Goal: Task Accomplishment & Management: Manage account settings

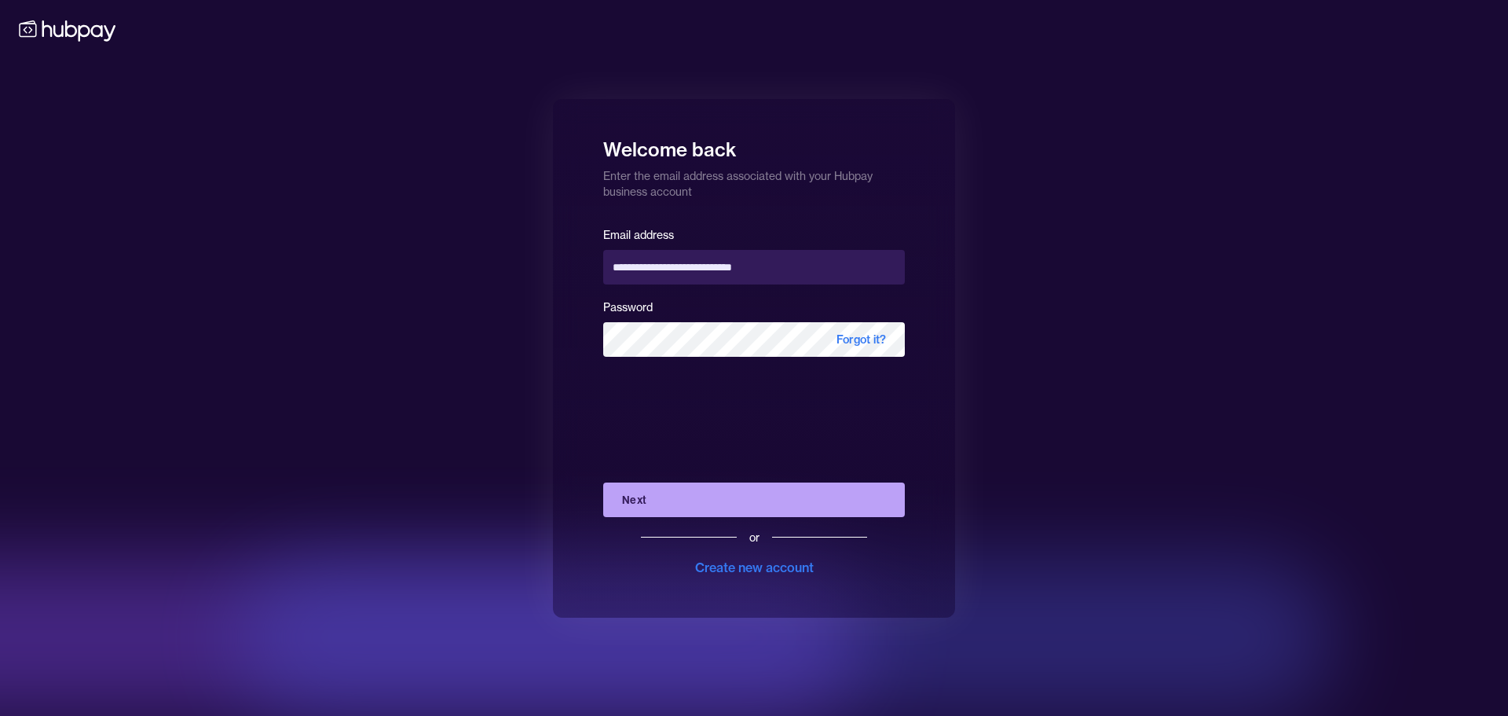
click at [731, 502] on button "Next" at bounding box center [754, 499] width 302 height 35
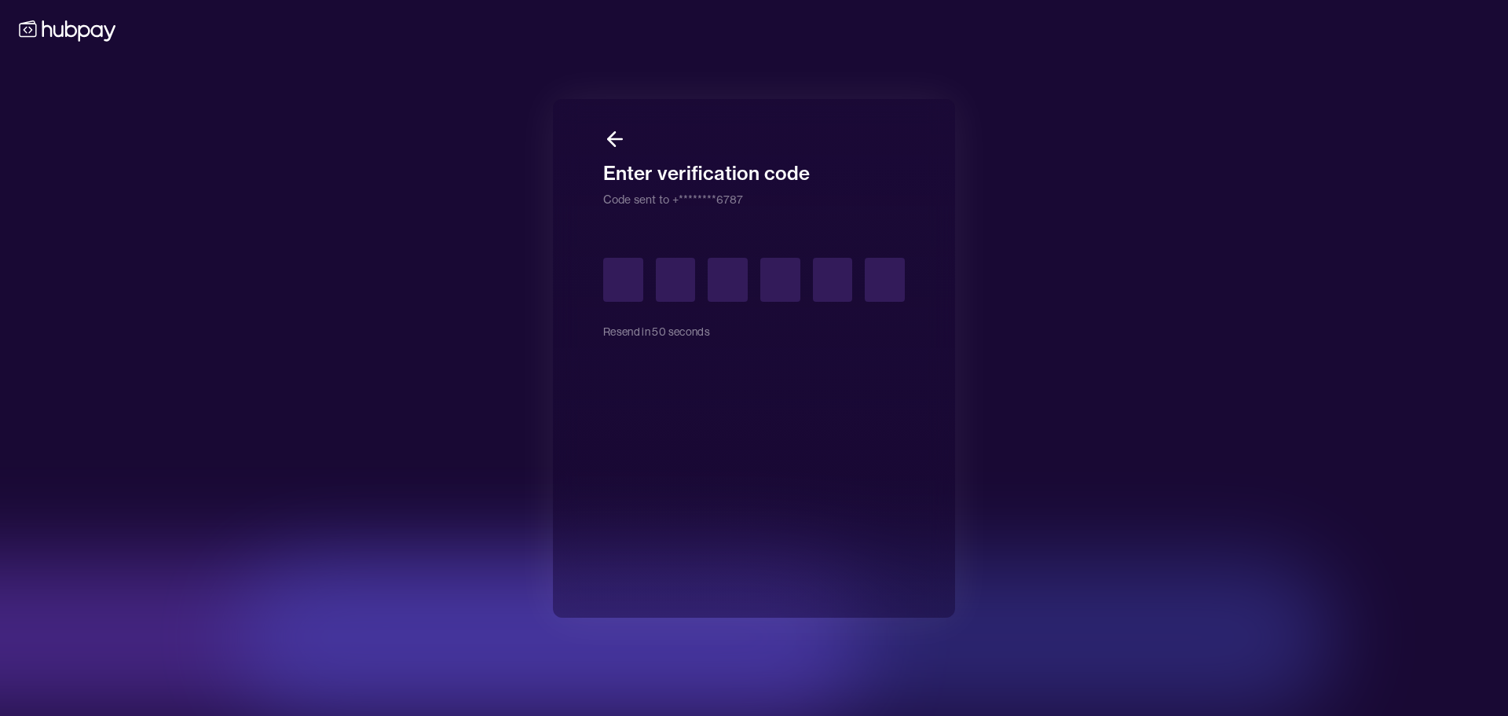
type input "*"
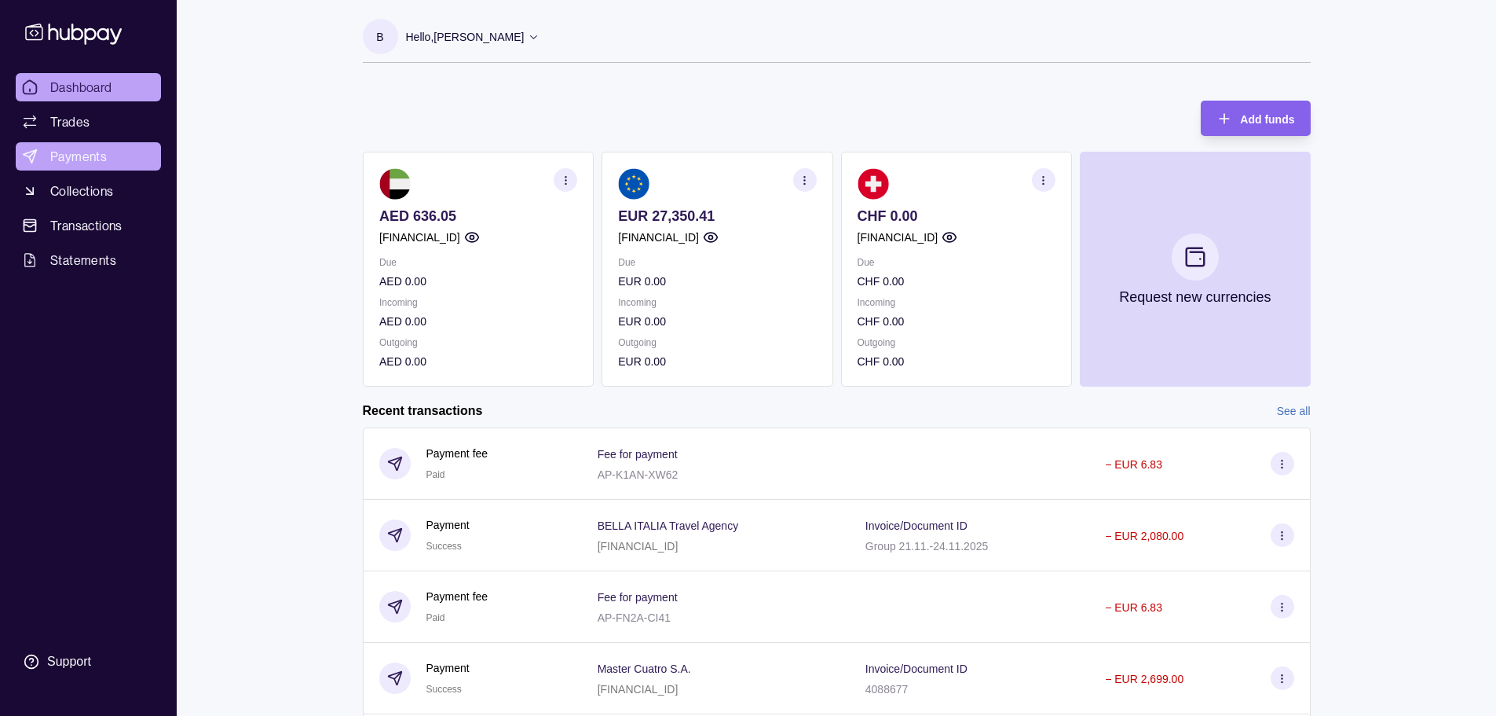
click at [86, 159] on span "Payments" at bounding box center [78, 156] width 57 height 19
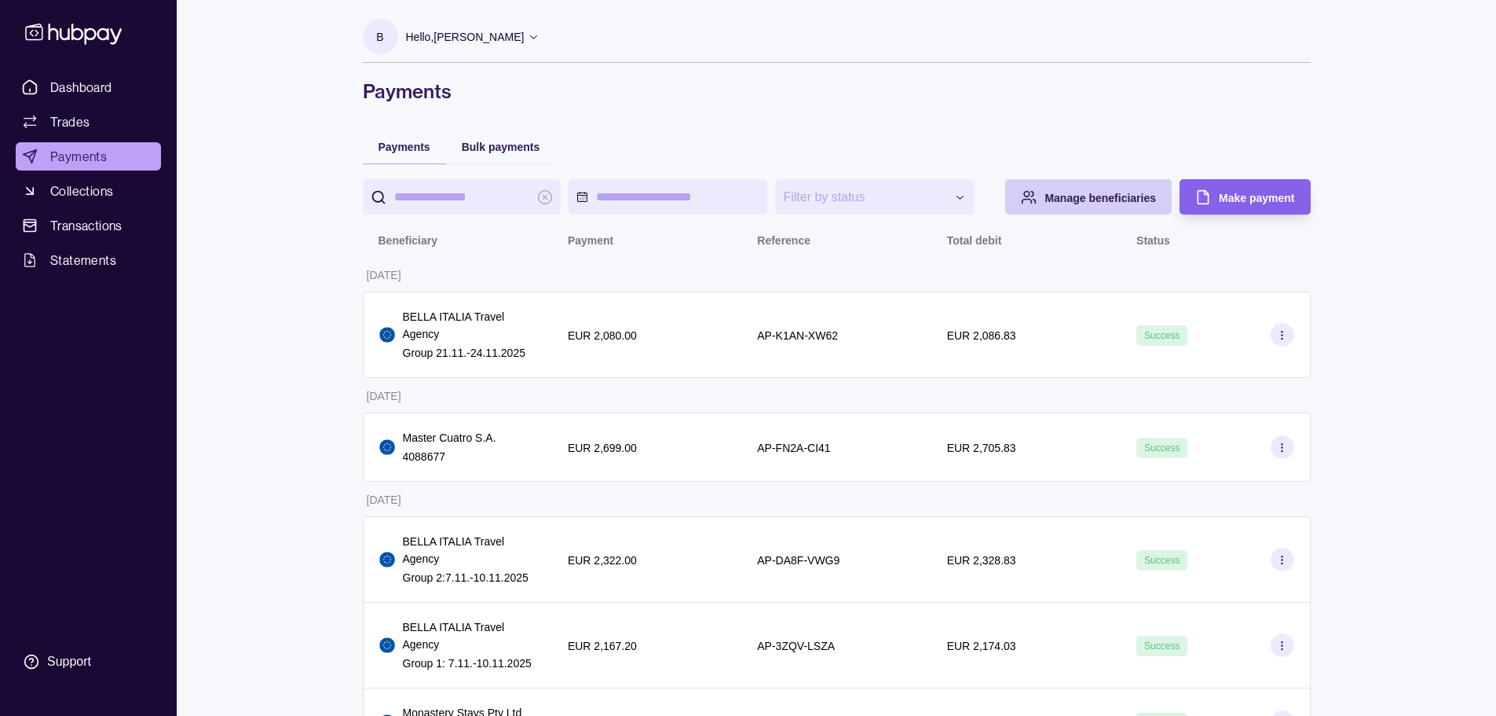
click at [1058, 194] on span "Manage beneficiaries" at bounding box center [1101, 198] width 112 height 13
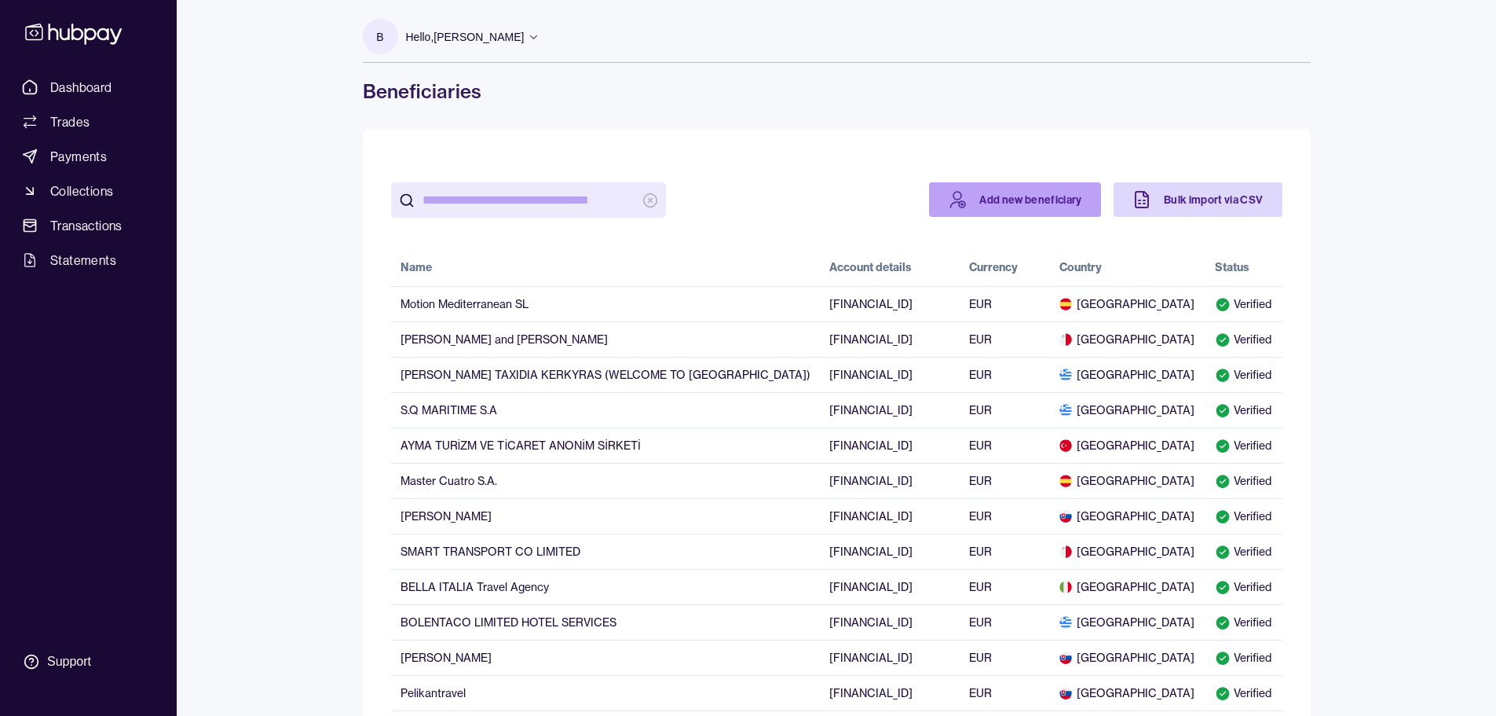
click at [1023, 209] on link "Add new beneficiary" at bounding box center [1015, 199] width 172 height 35
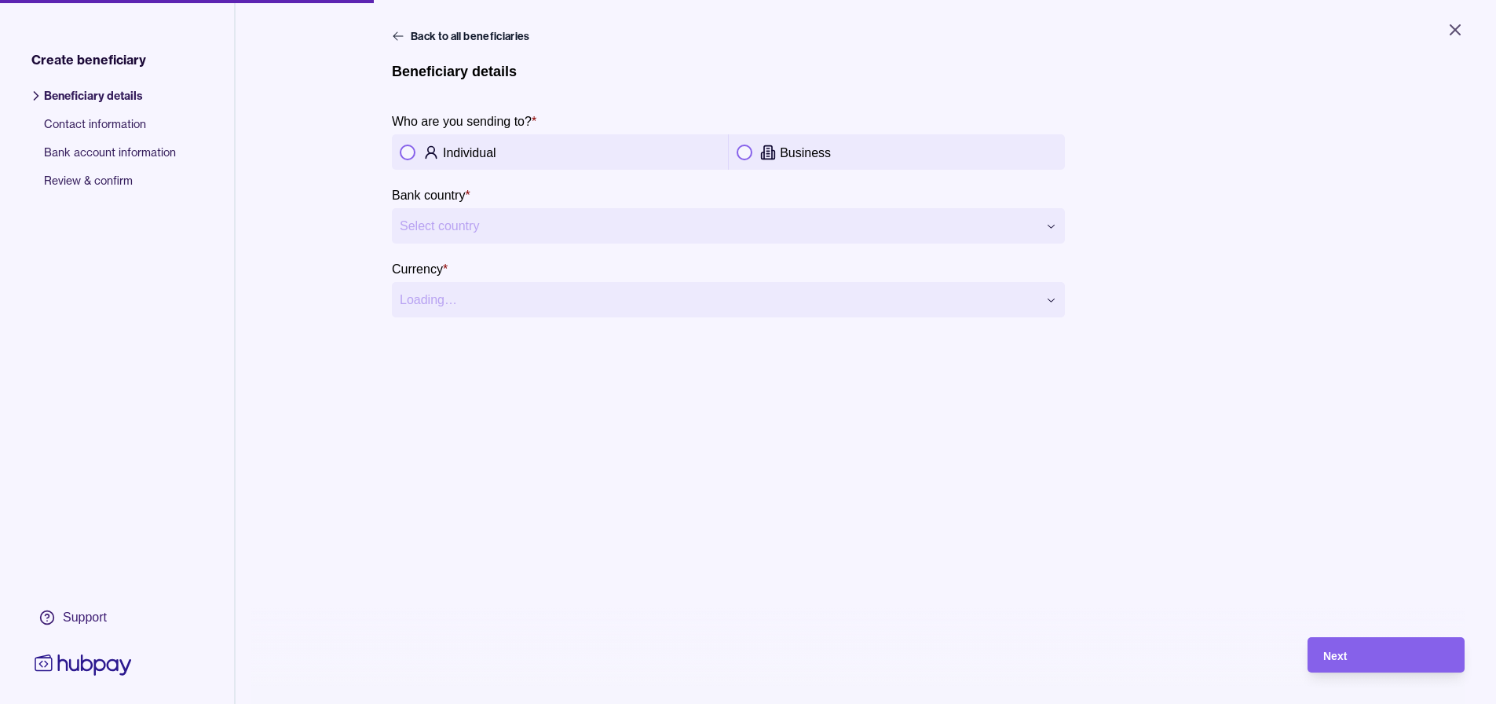
click at [741, 151] on button "button" at bounding box center [745, 153] width 16 height 16
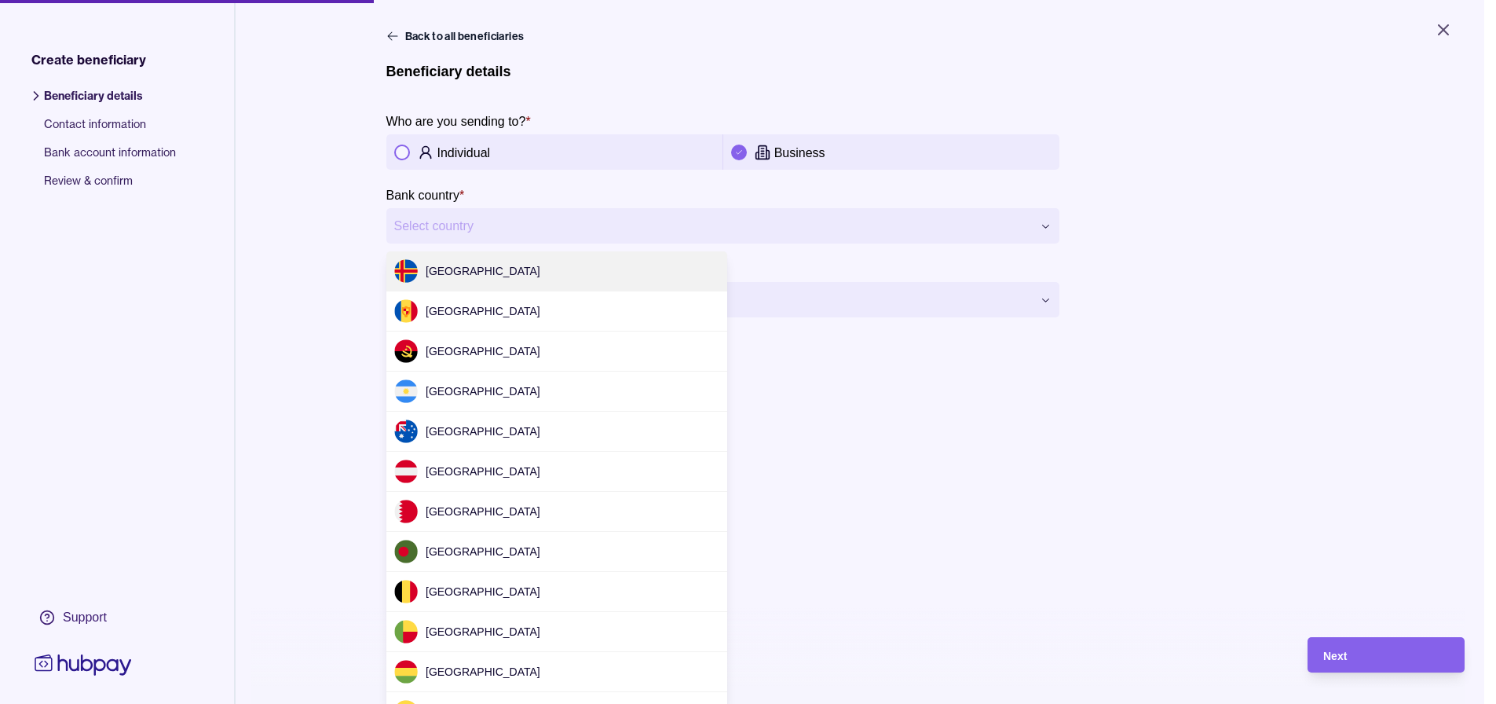
click at [582, 232] on html "**********" at bounding box center [748, 352] width 1496 height 704
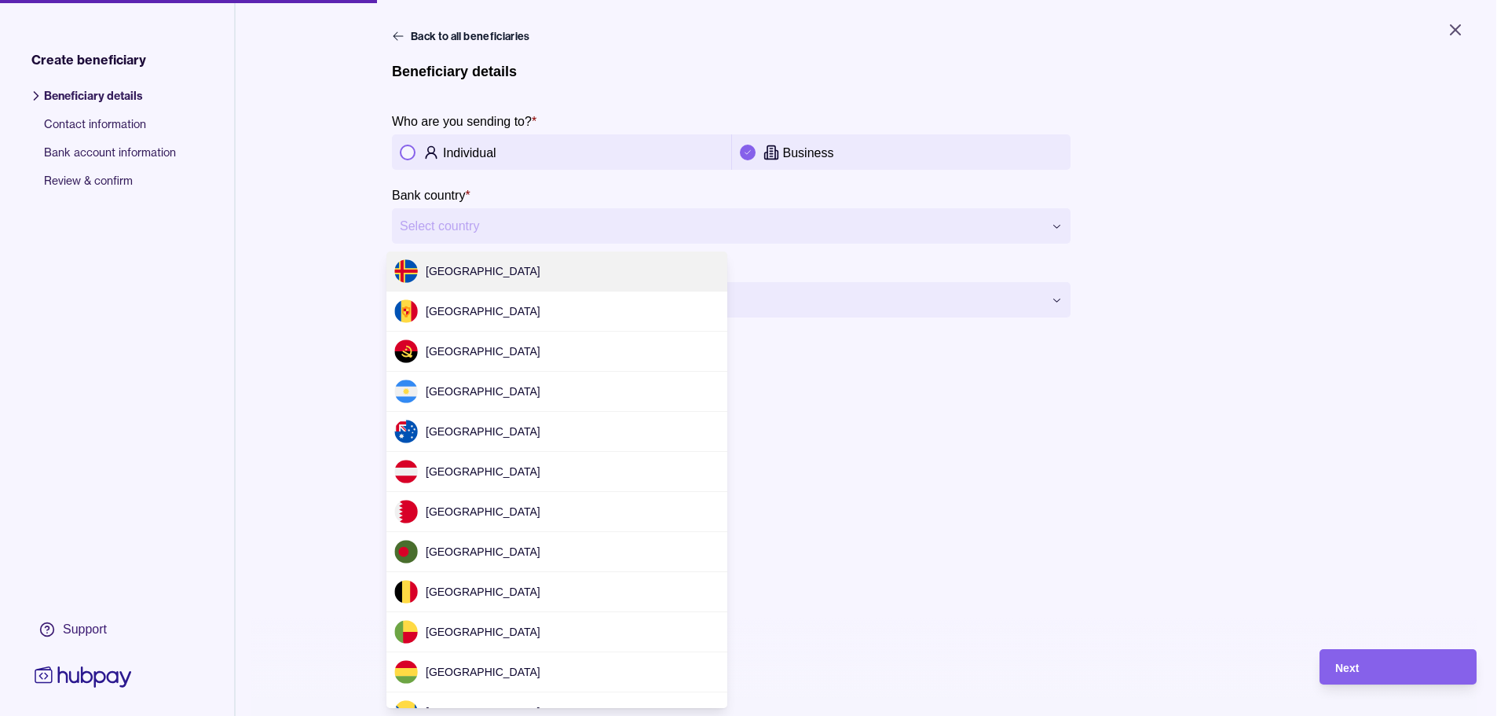
click at [1450, 31] on html "**********" at bounding box center [754, 358] width 1508 height 716
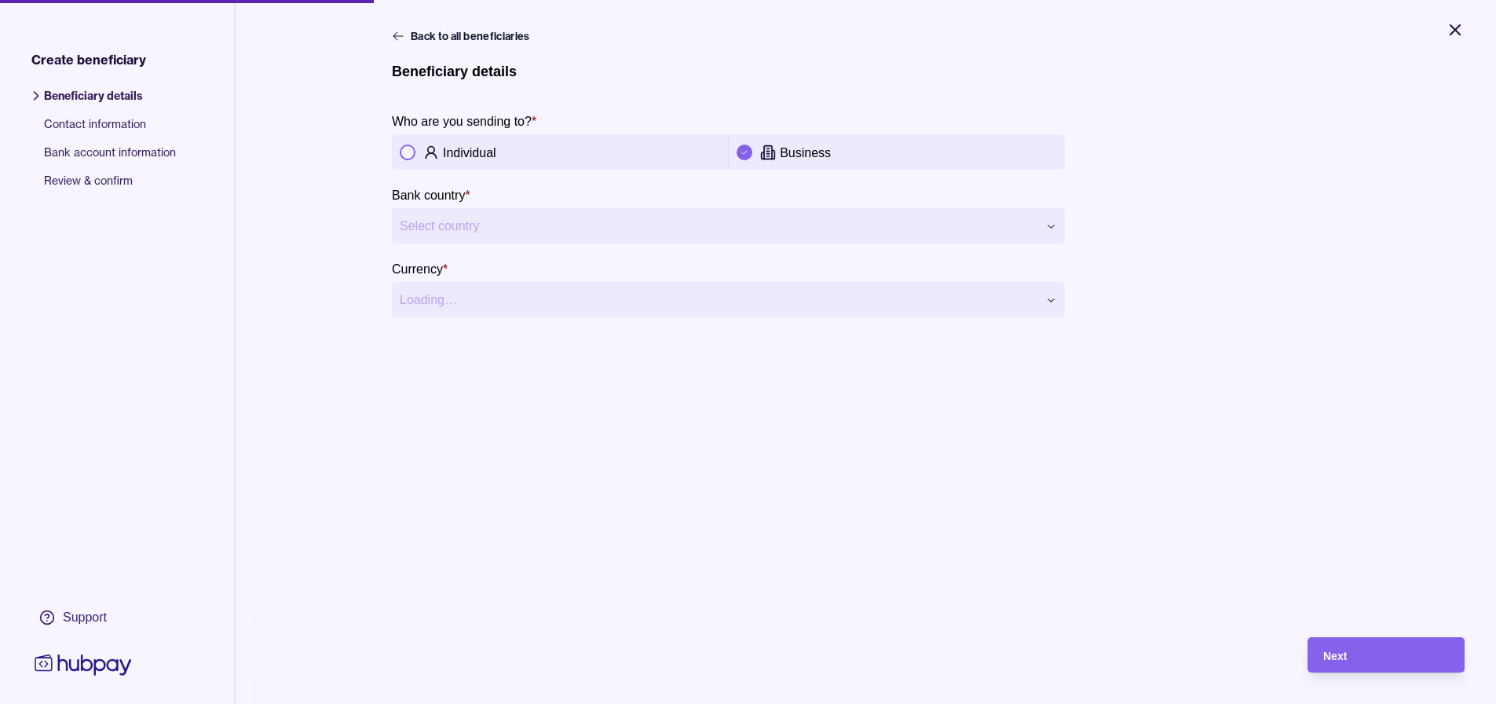
click at [1453, 31] on icon "Close" at bounding box center [1455, 29] width 19 height 19
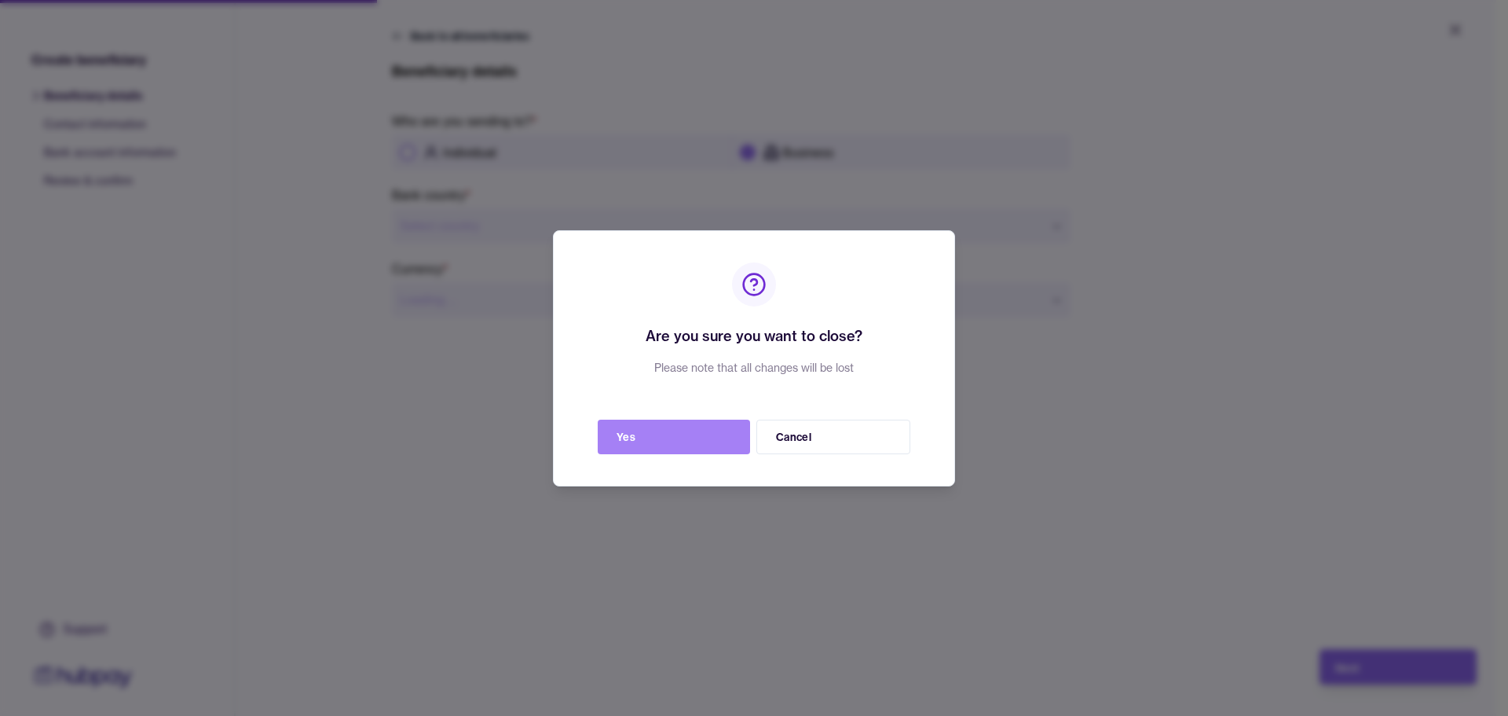
click at [701, 441] on button "Yes" at bounding box center [674, 436] width 152 height 35
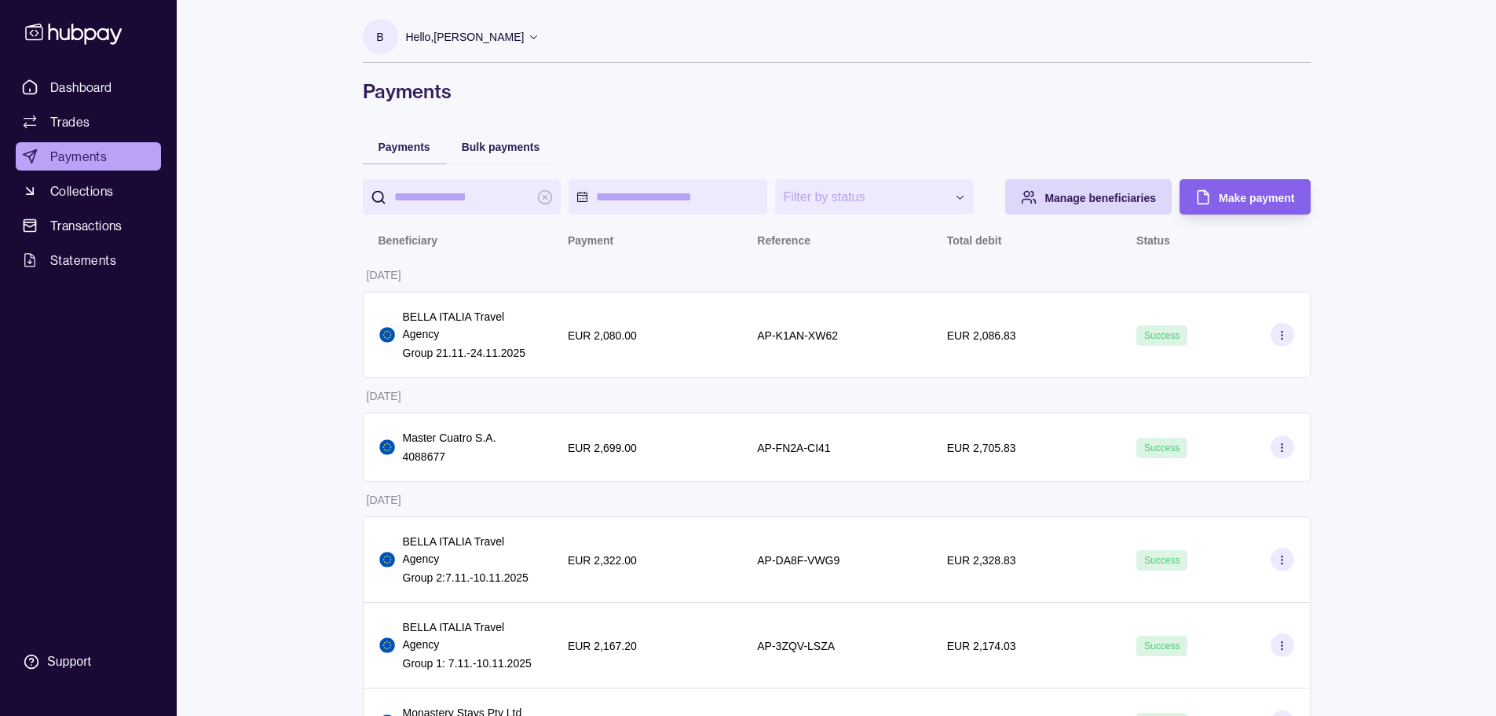
click at [489, 41] on p "Hello, [PERSON_NAME]" at bounding box center [465, 36] width 119 height 17
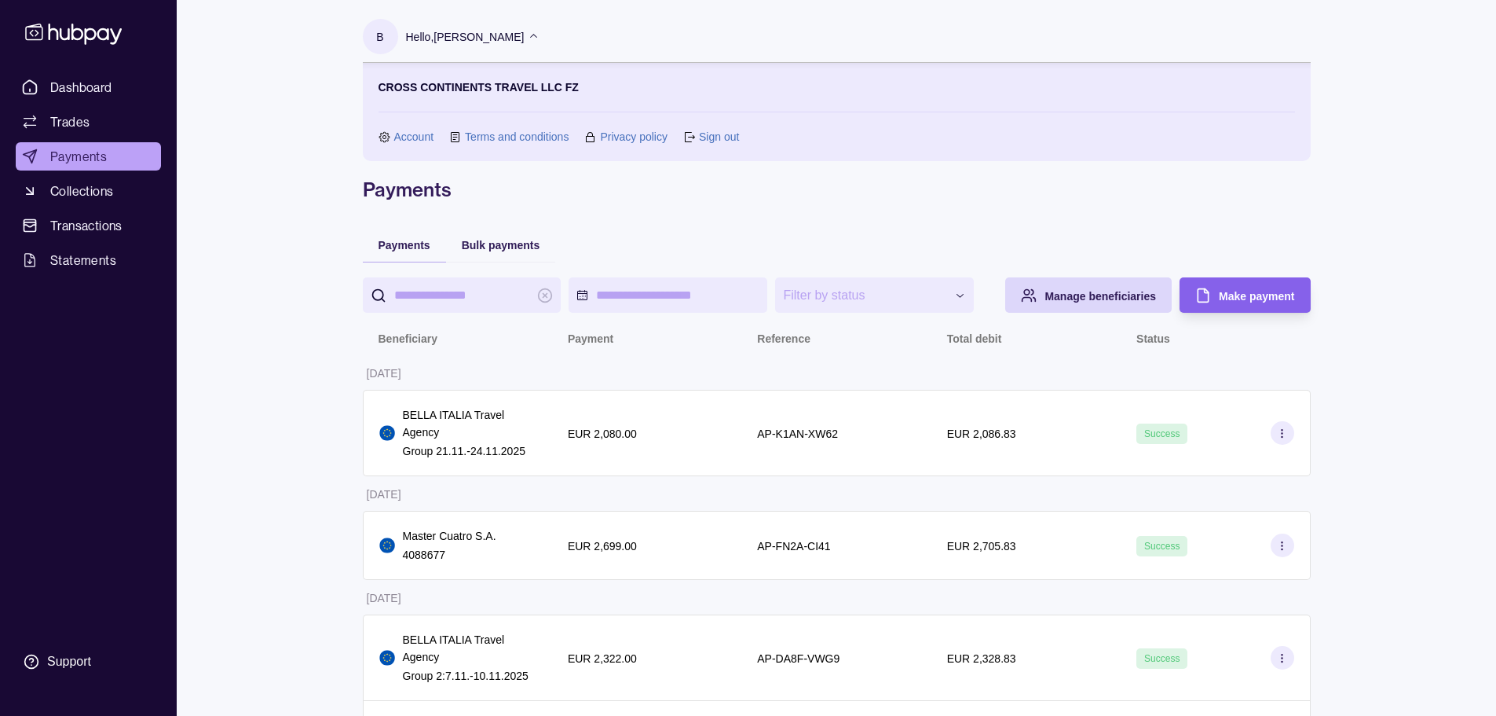
click at [716, 126] on section "CROSS CONTINENTS TRAVEL LLC FZ Account Terms and conditions Privacy policy Sign…" at bounding box center [837, 112] width 917 height 67
click at [719, 134] on link "Sign out" at bounding box center [719, 136] width 40 height 17
